Goal: Task Accomplishment & Management: Use online tool/utility

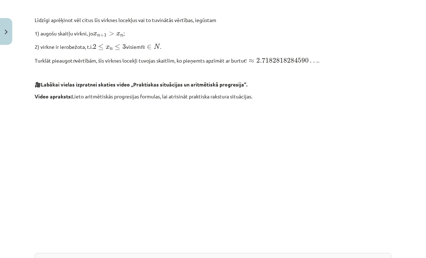
scroll to position [596, 0]
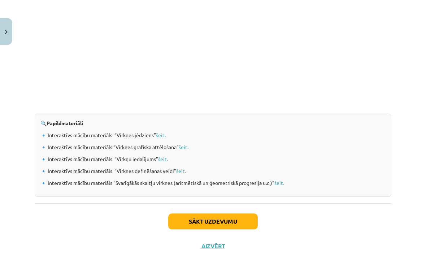
click at [235, 221] on button "Sākt uzdevumu" at bounding box center [213, 221] width 90 height 16
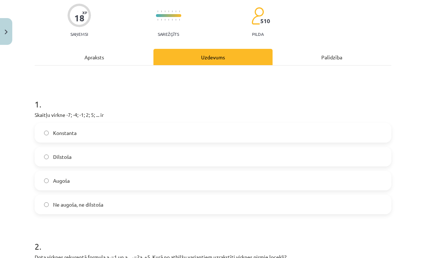
scroll to position [56, 0]
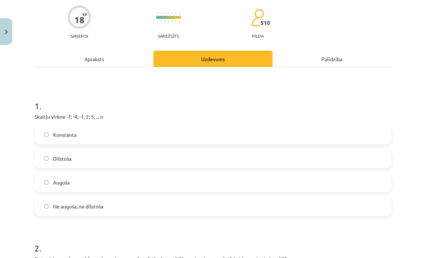
click at [70, 187] on label "Augoša" at bounding box center [212, 182] width 355 height 18
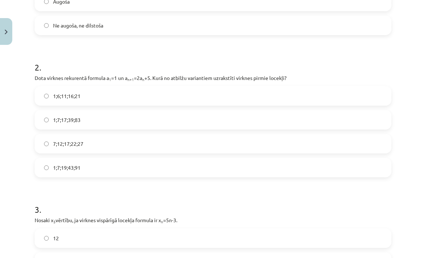
scroll to position [237, 0]
click at [59, 167] on span "1;7;19;43;91" at bounding box center [66, 167] width 27 height 8
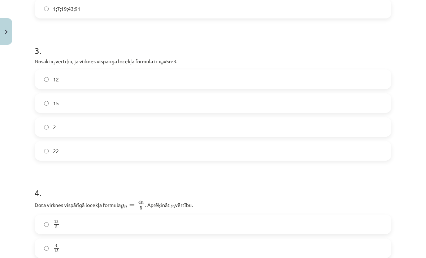
scroll to position [385, 0]
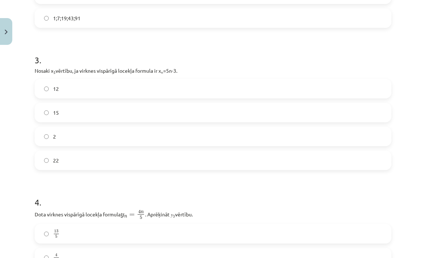
click at [65, 85] on label "12" at bounding box center [212, 88] width 355 height 18
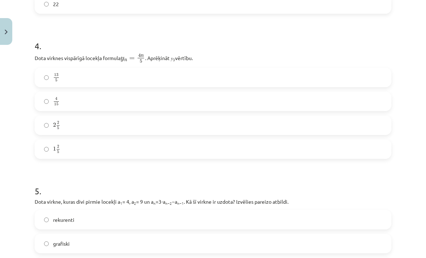
scroll to position [541, 0]
click at [50, 148] on label "1 2 5 1 2 5" at bounding box center [212, 149] width 355 height 18
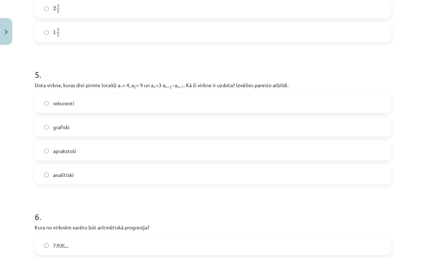
scroll to position [661, 0]
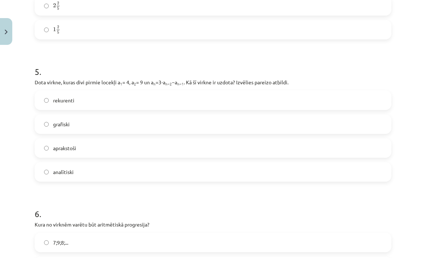
click at [41, 94] on label "rekurenti" at bounding box center [212, 100] width 355 height 18
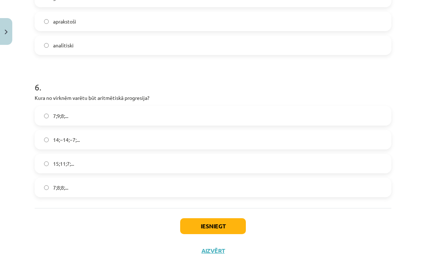
scroll to position [786, 0]
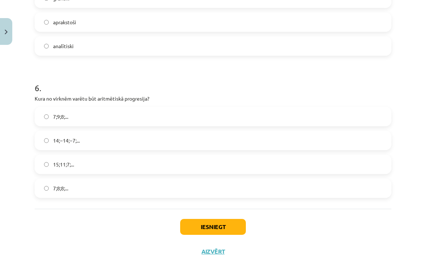
click at [52, 149] on label "14;−14;−7;..." at bounding box center [212, 140] width 355 height 18
click at [48, 161] on label "15;11;7;..." at bounding box center [212, 164] width 355 height 18
click at [208, 223] on button "Iesniegt" at bounding box center [213, 227] width 66 height 16
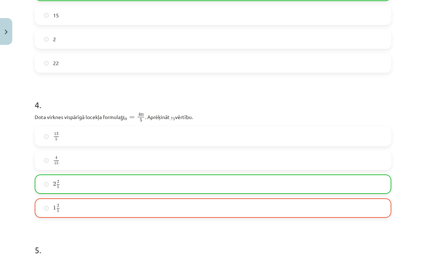
scroll to position [483, 0]
click at [241, 146] on div "13 5 13 5" at bounding box center [213, 136] width 357 height 20
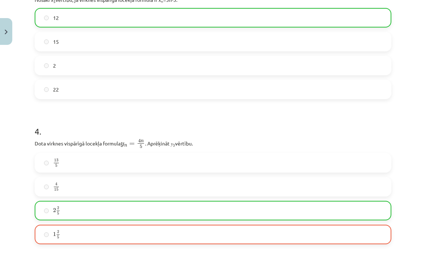
scroll to position [459, 0]
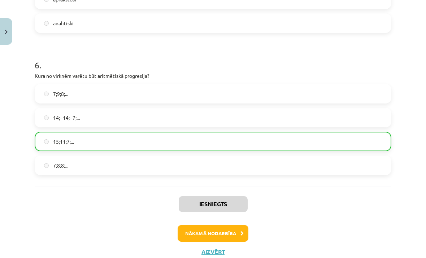
click at [228, 233] on button "Nākamā nodarbība" at bounding box center [213, 233] width 71 height 17
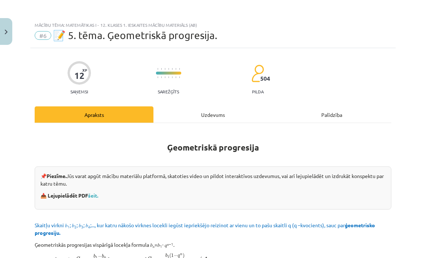
scroll to position [0, 0]
click at [98, 196] on link "šeit." at bounding box center [93, 195] width 10 height 7
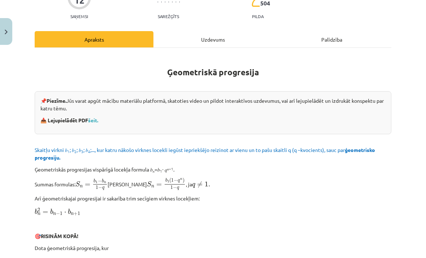
scroll to position [75, 0]
click at [85, 127] on div "📌 Piezīme. Jūs varat apgūt mācību materiālu platformā, skatoties video un pildo…" at bounding box center [213, 112] width 357 height 43
click at [95, 117] on link "šeit." at bounding box center [93, 119] width 10 height 7
